Goal: Transaction & Acquisition: Purchase product/service

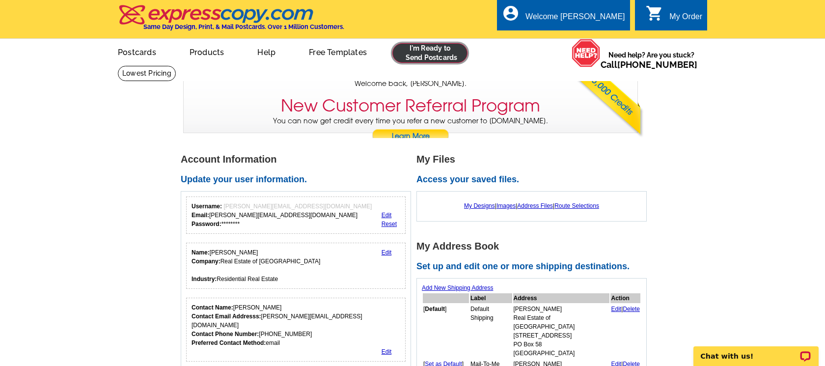
click at [429, 54] on link at bounding box center [429, 53] width 75 height 20
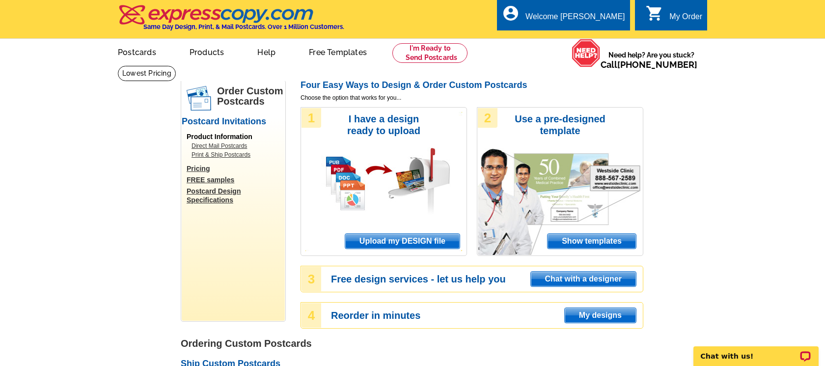
click at [442, 240] on span "Upload my DESIGN file" at bounding box center [402, 241] width 114 height 15
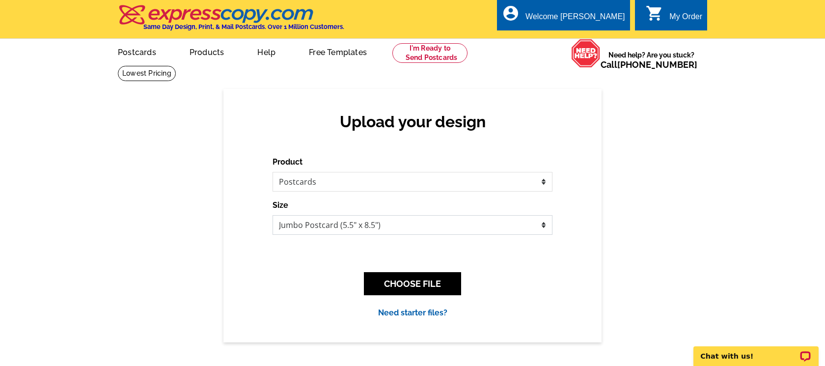
click at [328, 221] on select "Jumbo Postcard (5.5" x 8.5") Regular Postcard (4.25" x 5.6") Panoramic Postcard…" at bounding box center [412, 225] width 280 height 20
select select "1"
click at [272, 215] on select "Jumbo Postcard (5.5" x 8.5") Regular Postcard (4.25" x 5.6") Panoramic Postcard…" at bounding box center [412, 225] width 280 height 20
click at [400, 283] on button "CHOOSE FILE" at bounding box center [412, 283] width 97 height 23
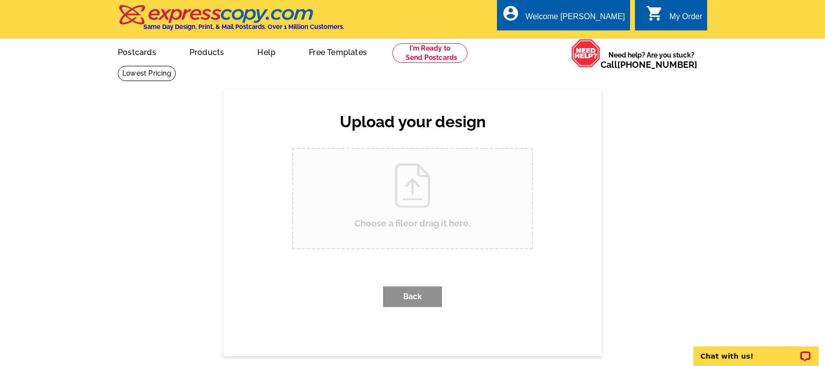
click at [415, 176] on input "Choose a file or drag it here ." at bounding box center [412, 198] width 239 height 99
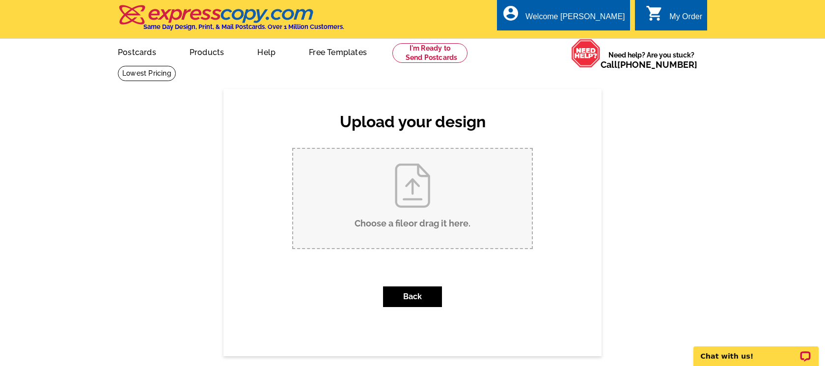
type input "C:\fakepath\ZML1222_listed.pdf"
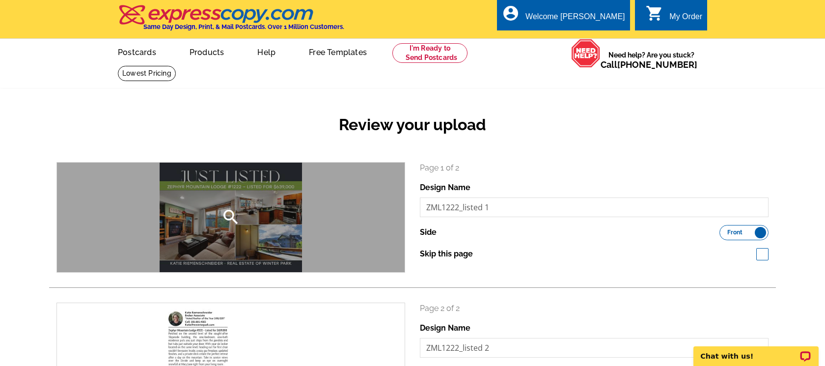
click at [226, 216] on icon "search" at bounding box center [231, 217] width 20 height 20
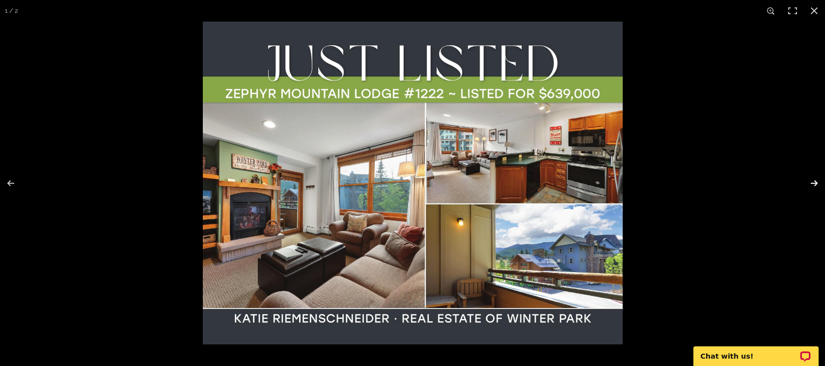
click at [816, 183] on button at bounding box center [807, 183] width 34 height 49
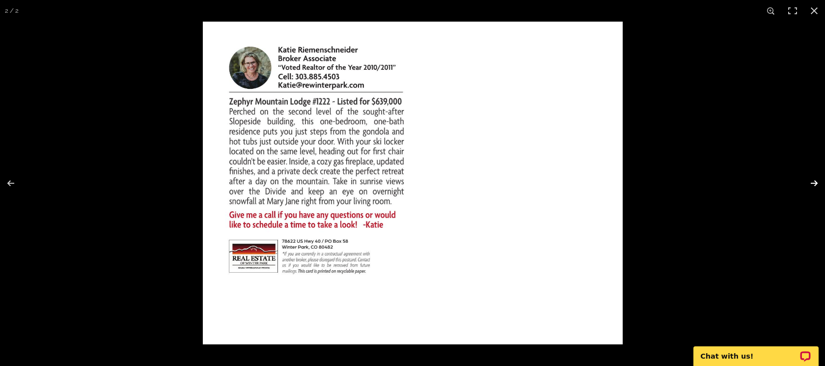
click at [819, 184] on button at bounding box center [807, 183] width 34 height 49
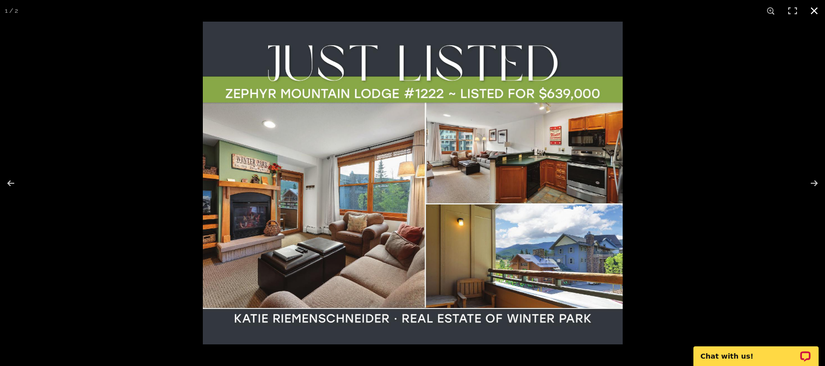
click at [814, 10] on button at bounding box center [814, 11] width 22 height 22
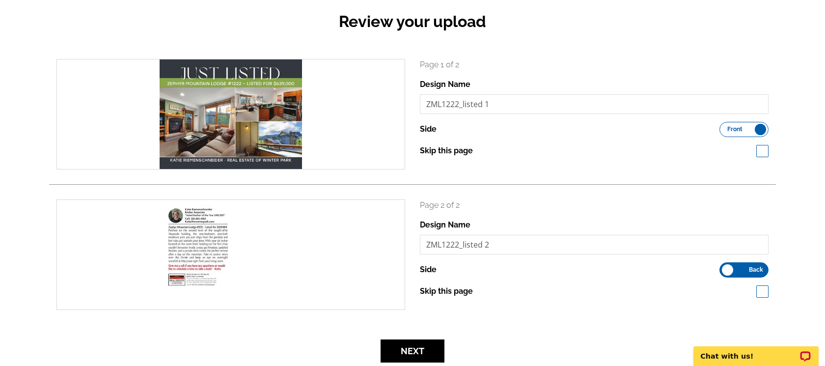
scroll to position [192, 0]
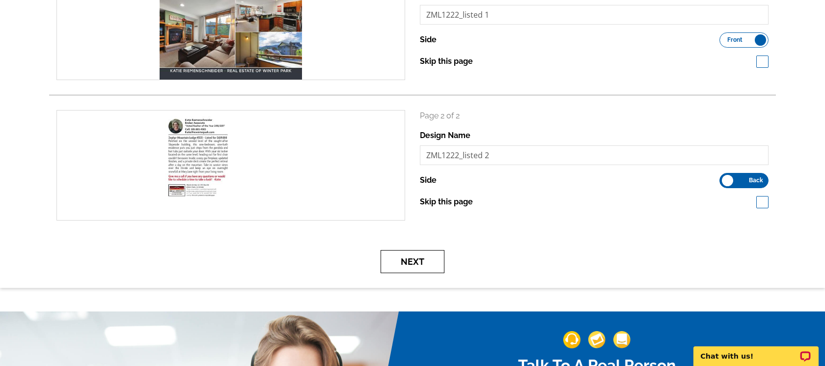
click at [431, 262] on button "Next" at bounding box center [412, 261] width 64 height 23
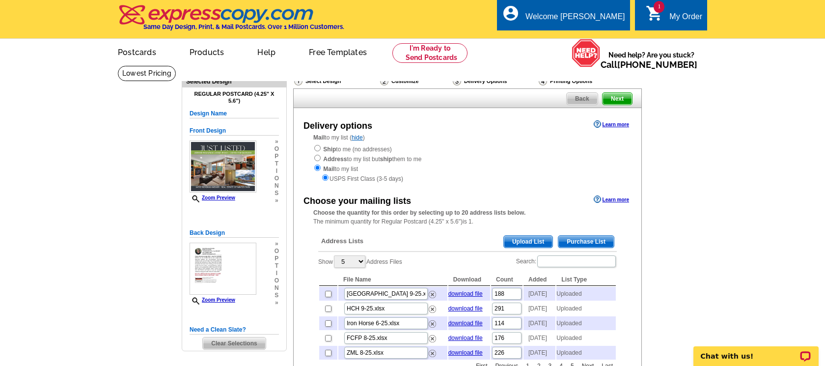
click at [526, 238] on span "Upload List" at bounding box center [528, 242] width 49 height 12
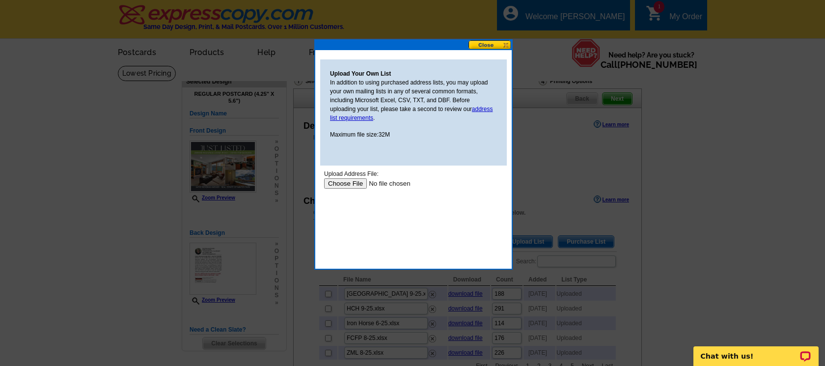
click at [353, 185] on input "file" at bounding box center [386, 183] width 124 height 10
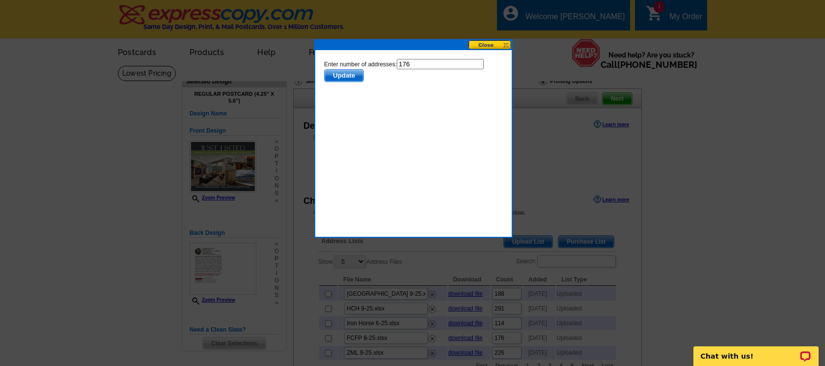
click at [427, 67] on input "176" at bounding box center [440, 64] width 87 height 10
type input "175"
click at [353, 74] on span "Update" at bounding box center [344, 76] width 39 height 12
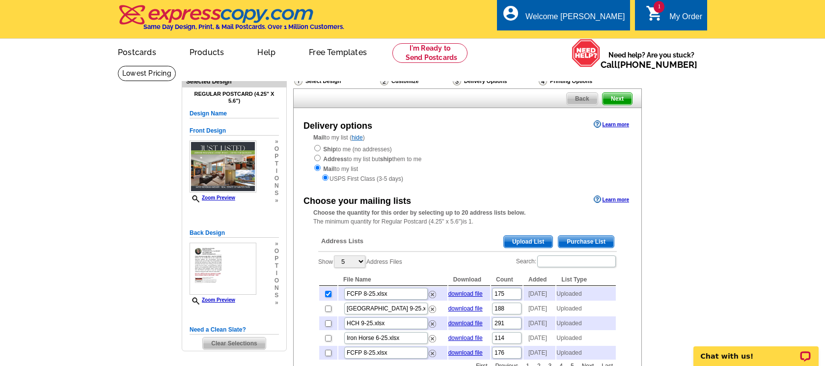
click at [516, 239] on span "Upload List" at bounding box center [528, 242] width 49 height 12
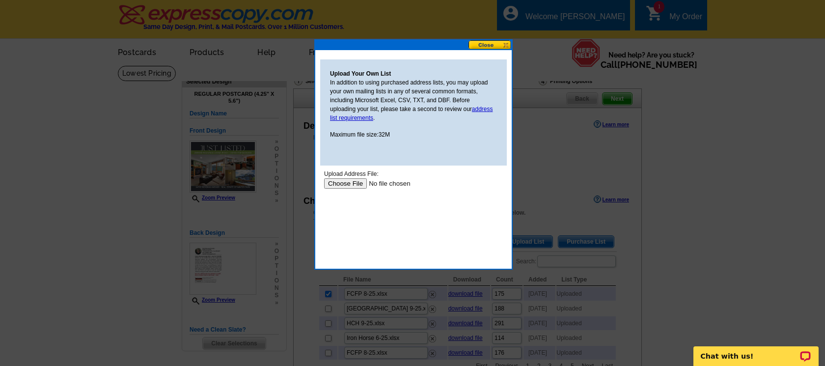
click at [352, 185] on input "file" at bounding box center [386, 183] width 124 height 10
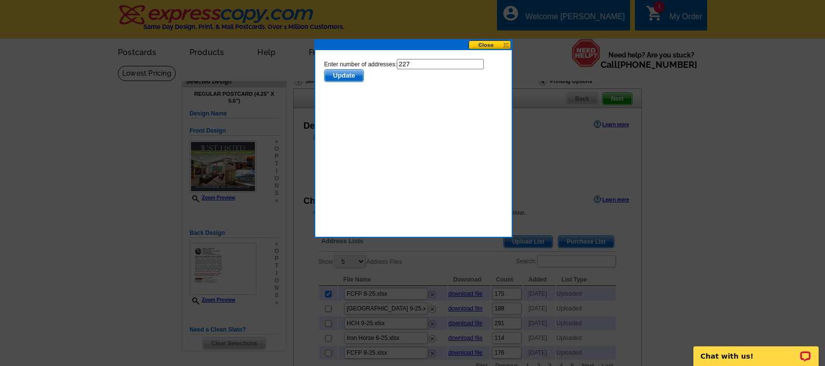
click at [432, 61] on input "227" at bounding box center [440, 64] width 87 height 10
type input "226"
click at [352, 77] on span "Update" at bounding box center [344, 76] width 39 height 12
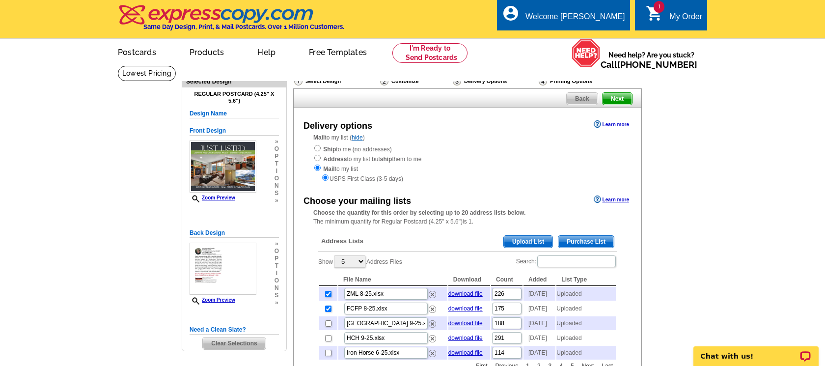
click at [524, 241] on span "Upload List" at bounding box center [528, 242] width 49 height 12
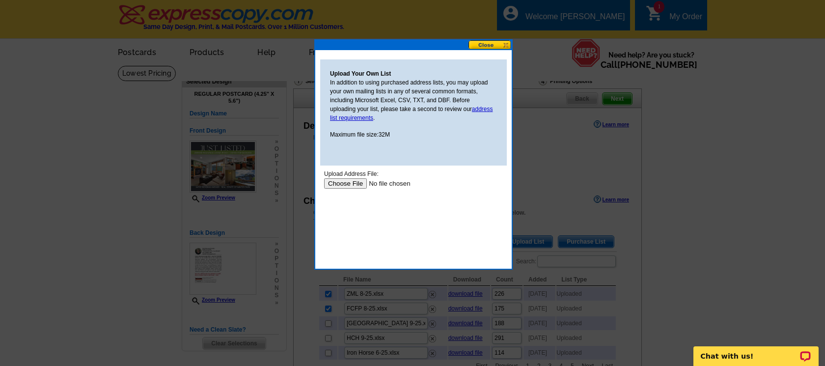
click at [357, 184] on input "file" at bounding box center [386, 183] width 124 height 10
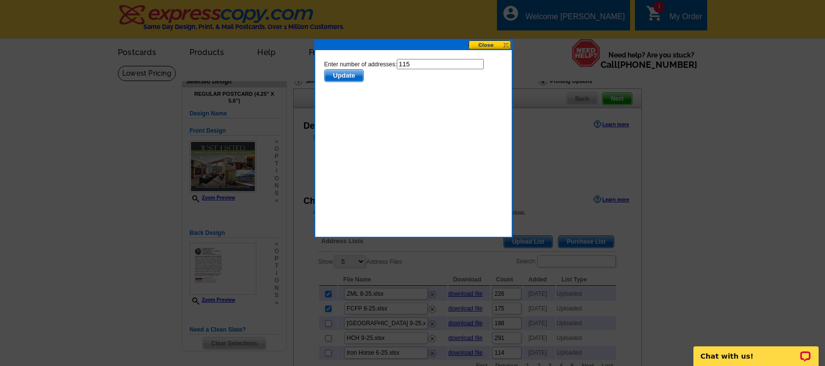
click at [435, 55] on html "Enter number of addresses: 115 Update" at bounding box center [413, 104] width 187 height 98
click at [433, 66] on input "115" at bounding box center [440, 64] width 87 height 10
type input "114"
click at [356, 76] on span "Update" at bounding box center [344, 76] width 39 height 12
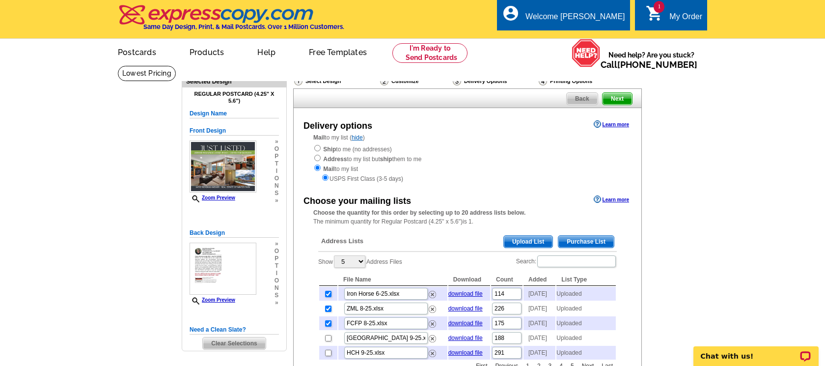
click at [533, 239] on span "Upload List" at bounding box center [528, 242] width 49 height 12
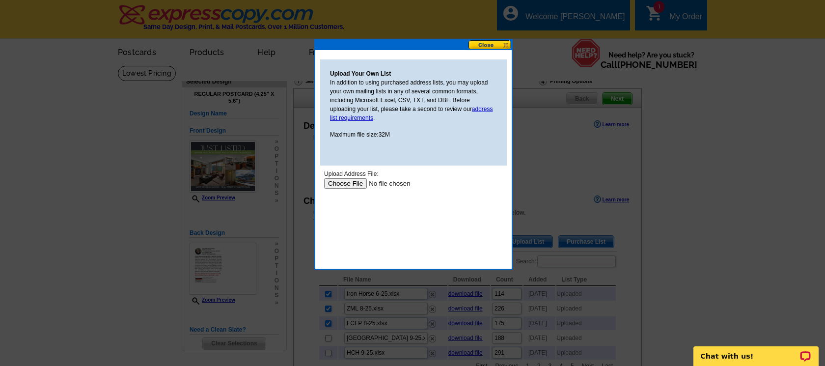
click at [355, 186] on input "file" at bounding box center [386, 183] width 124 height 10
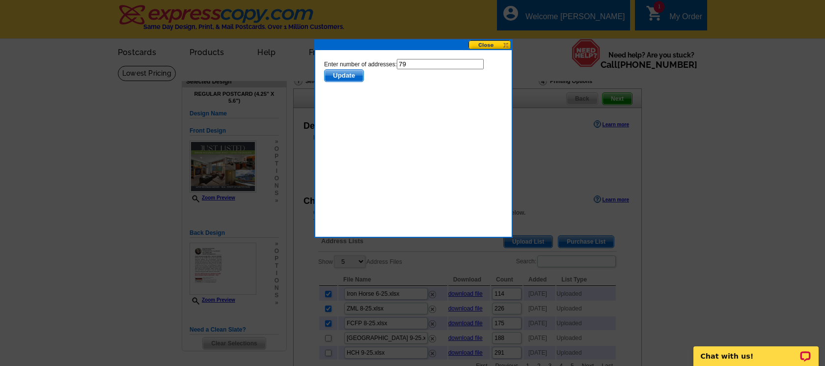
click at [425, 66] on input "79" at bounding box center [440, 64] width 87 height 10
type input "78"
click at [350, 75] on span "Update" at bounding box center [344, 76] width 39 height 12
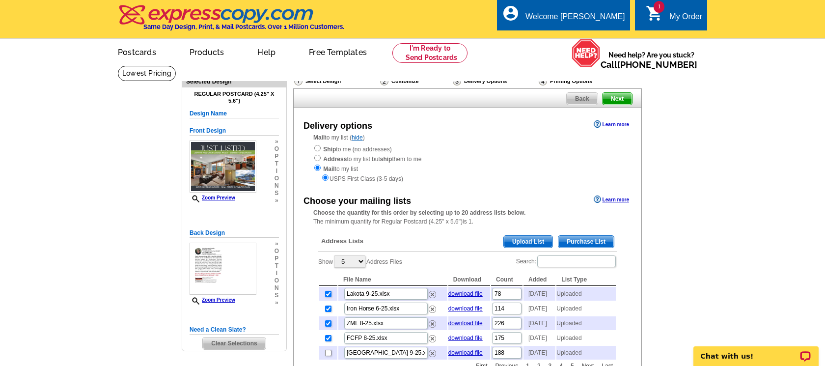
click at [522, 242] on span "Upload List" at bounding box center [528, 242] width 49 height 12
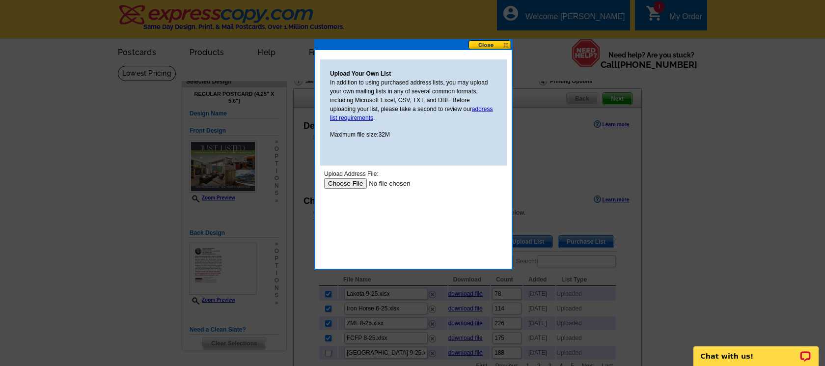
click at [345, 182] on input "file" at bounding box center [386, 183] width 124 height 10
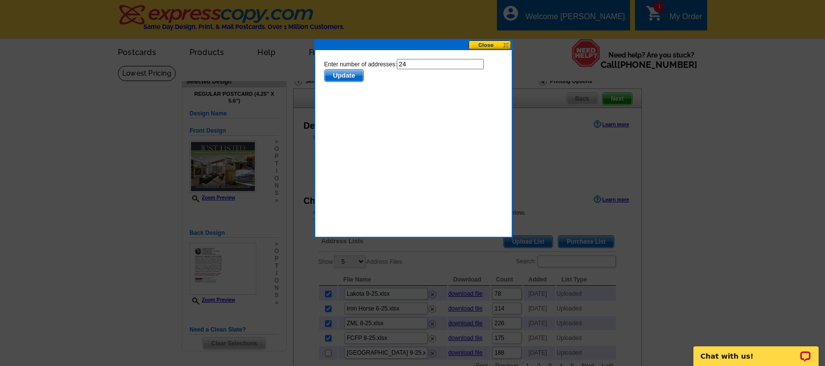
click at [428, 66] on input "24" at bounding box center [440, 64] width 87 height 10
type input "23"
click at [352, 76] on span "Update" at bounding box center [344, 76] width 39 height 12
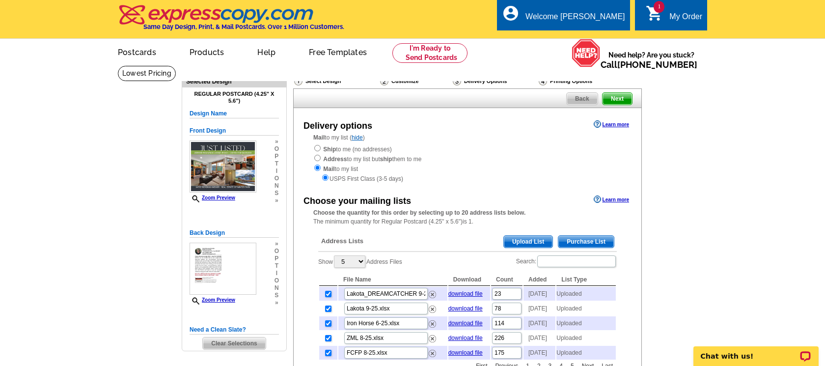
click at [514, 246] on span "Upload List" at bounding box center [528, 242] width 49 height 12
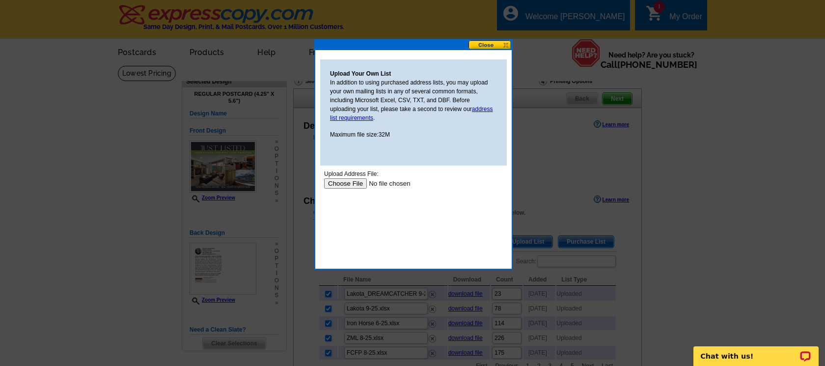
click at [350, 185] on input "file" at bounding box center [386, 183] width 124 height 10
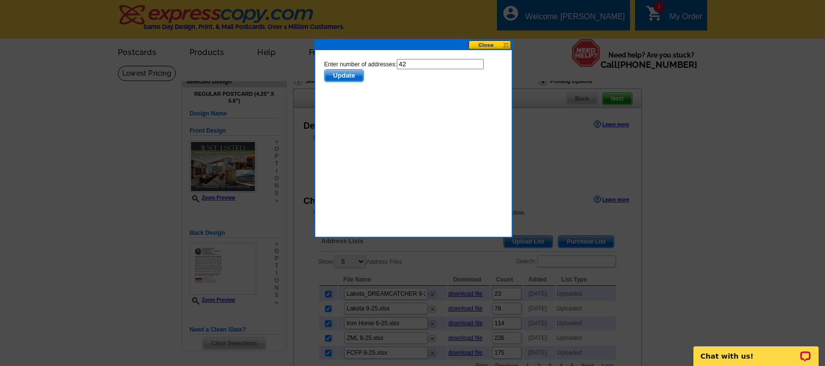
click at [429, 64] on input "42" at bounding box center [440, 64] width 87 height 10
type input "41"
click at [349, 75] on span "Update" at bounding box center [344, 76] width 39 height 12
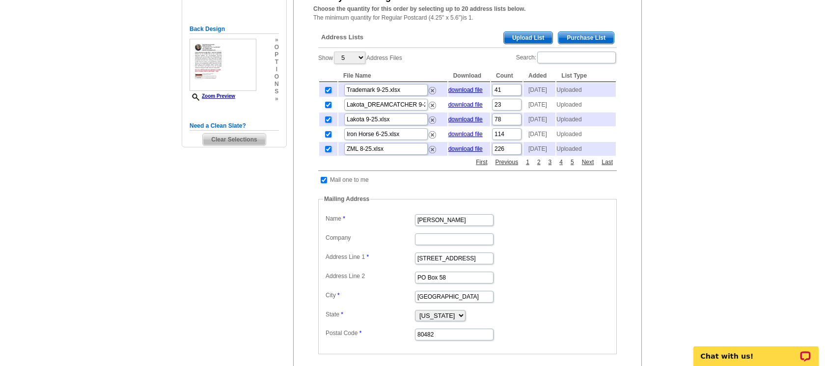
scroll to position [219, 0]
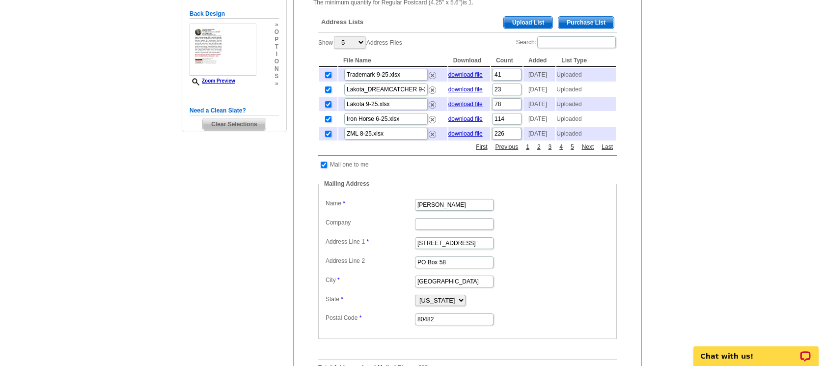
click at [325, 168] on input "checkbox" at bounding box center [324, 165] width 6 height 6
checkbox input "false"
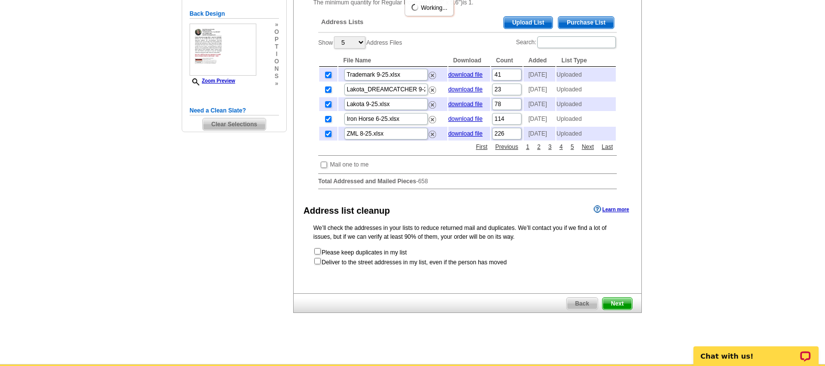
click at [612, 309] on span "Next" at bounding box center [616, 304] width 29 height 12
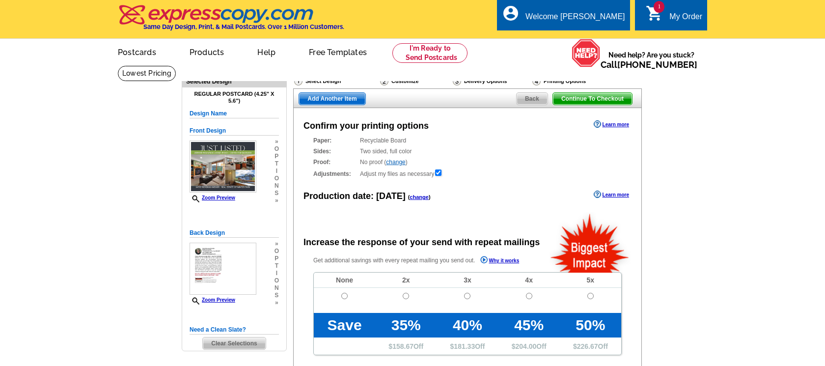
radio input "false"
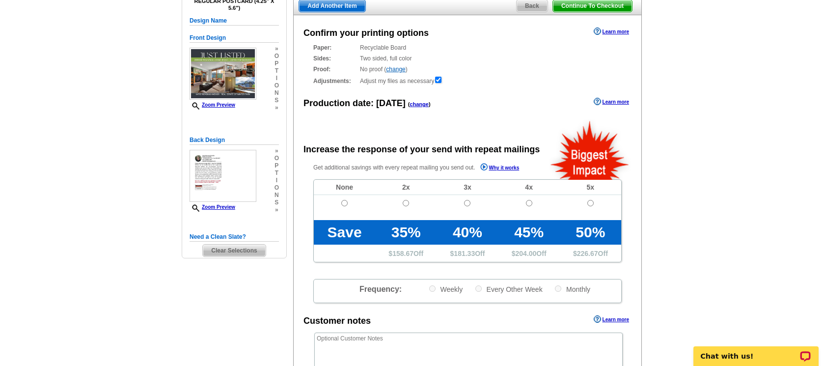
scroll to position [91, 0]
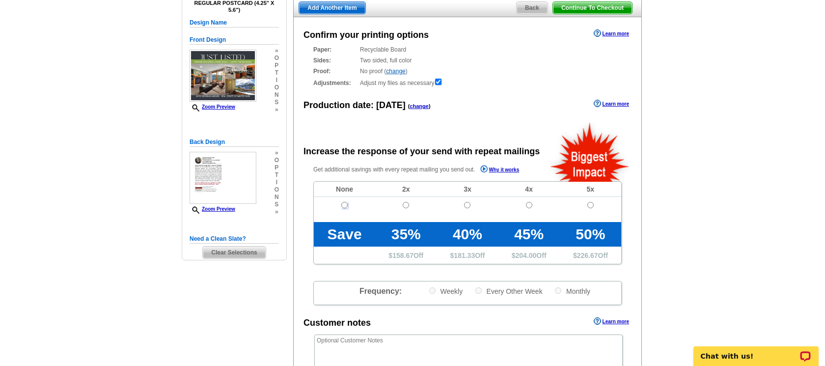
click at [344, 206] on input "radio" at bounding box center [344, 205] width 6 height 6
radio input "true"
click at [384, 342] on textarea at bounding box center [468, 353] width 308 height 38
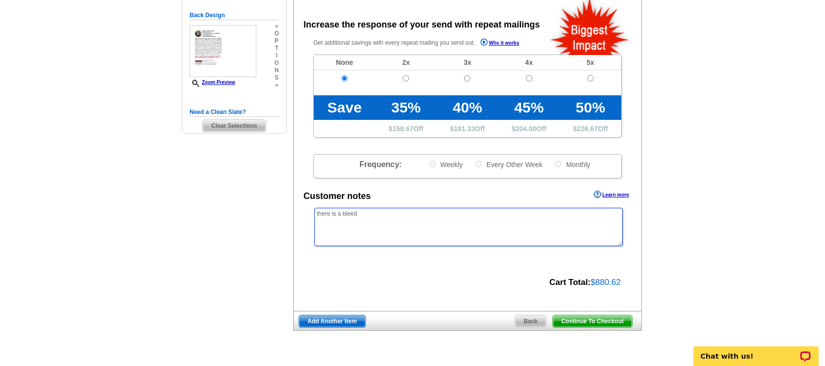
scroll to position [325, 0]
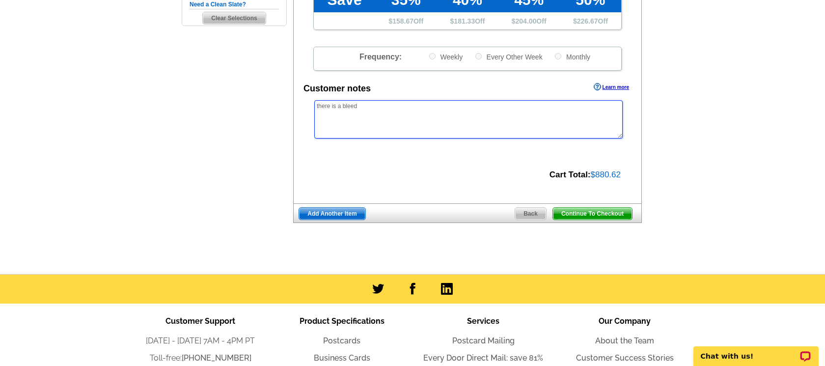
type textarea "there is a bleed"
click at [607, 212] on span "Continue To Checkout" at bounding box center [592, 214] width 79 height 12
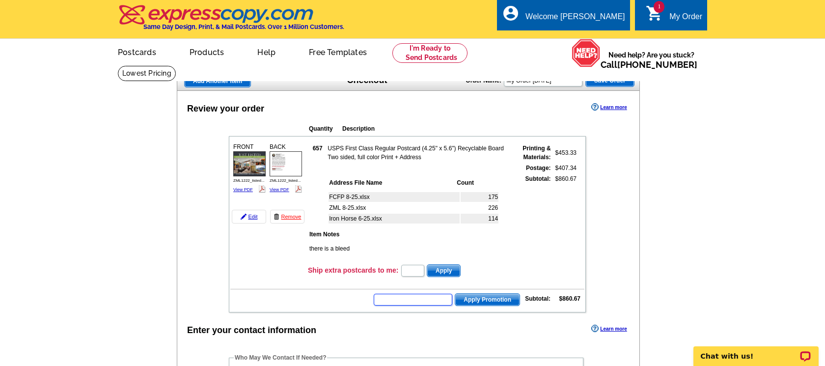
click at [412, 300] on input "text" at bounding box center [413, 300] width 79 height 12
paste input "GROW0925"
type input "GROW0925"
click at [473, 301] on span "Apply Promotion" at bounding box center [487, 300] width 64 height 12
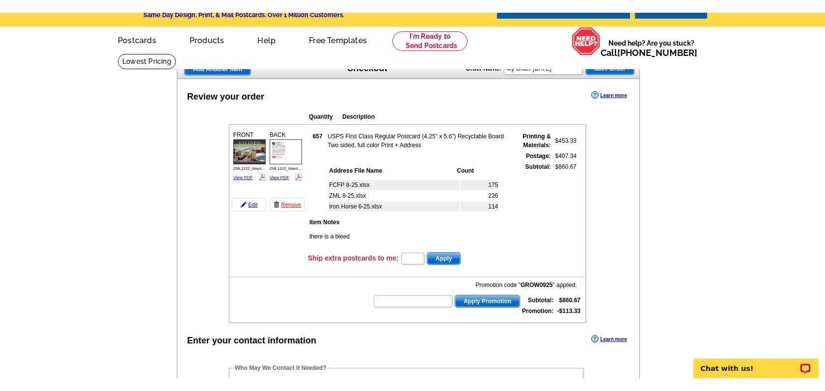
scroll to position [22, 0]
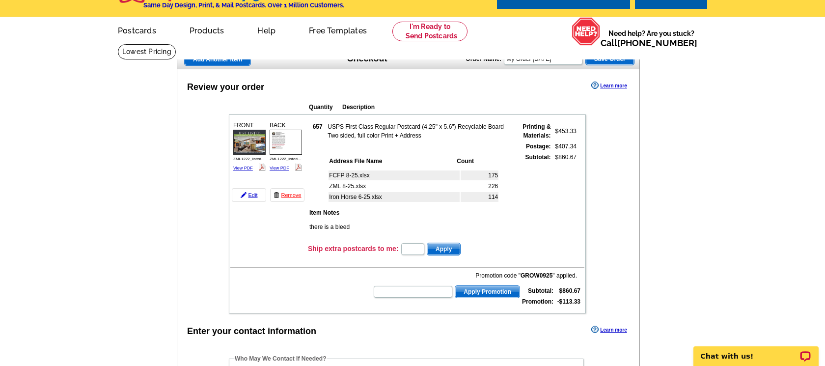
click at [243, 150] on img at bounding box center [249, 142] width 32 height 25
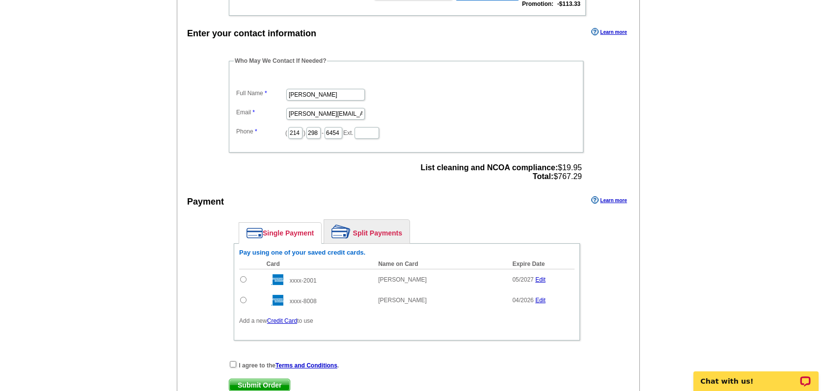
scroll to position [320, 0]
click at [244, 278] on input "radio" at bounding box center [243, 278] width 6 height 6
radio input "true"
click at [232, 363] on input "checkbox" at bounding box center [233, 363] width 6 height 6
checkbox input "true"
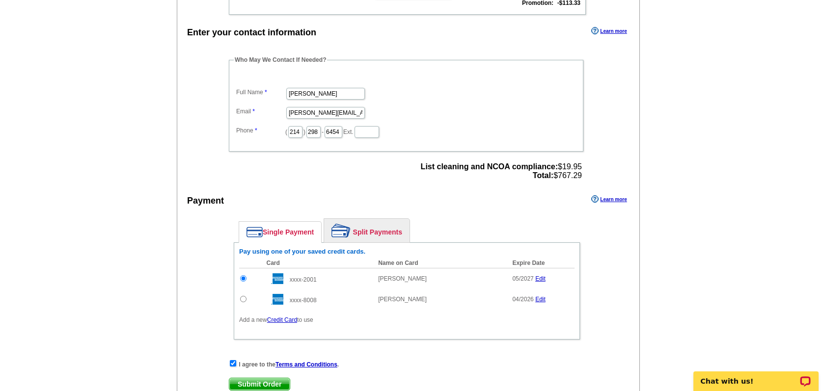
click at [247, 365] on span "Submit Order" at bounding box center [259, 385] width 60 height 12
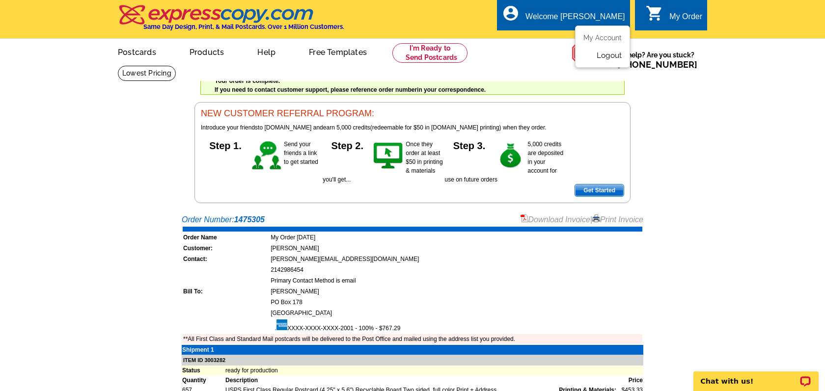
click at [606, 56] on link "Logout" at bounding box center [608, 55] width 25 height 9
